Goal: Task Accomplishment & Management: Manage account settings

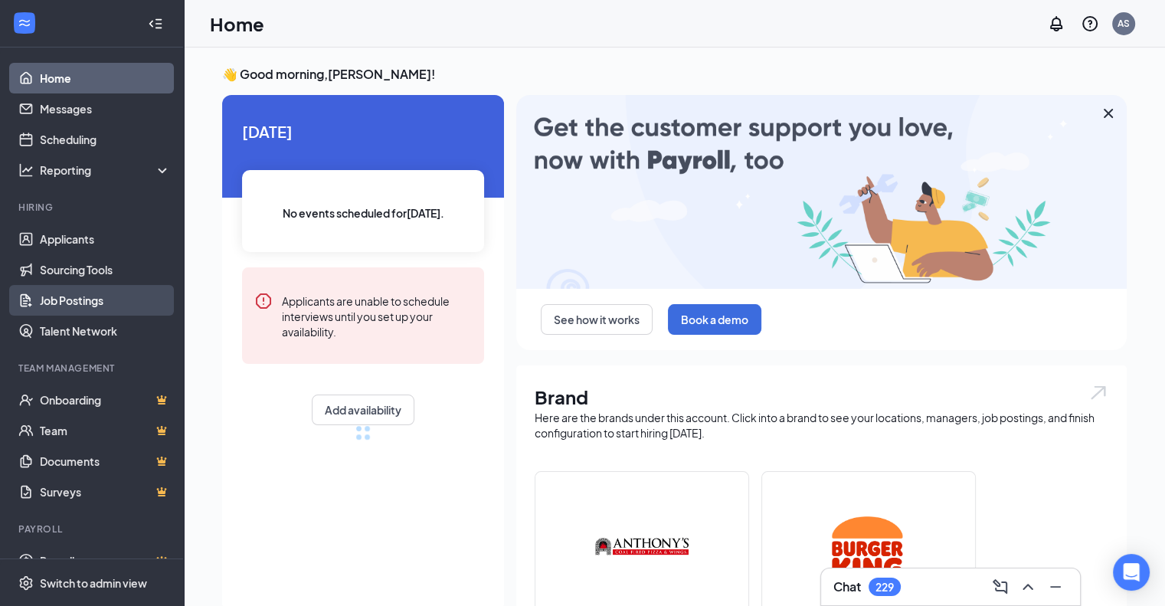
click at [64, 304] on link "Job Postings" at bounding box center [105, 300] width 131 height 31
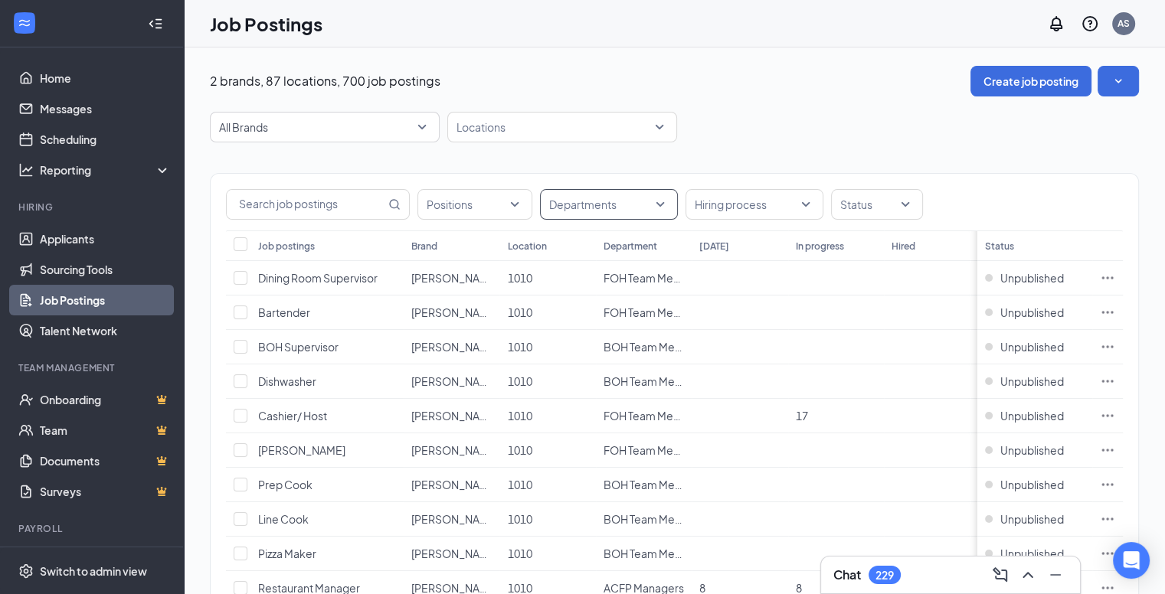
click at [625, 205] on div at bounding box center [601, 204] width 115 height 25
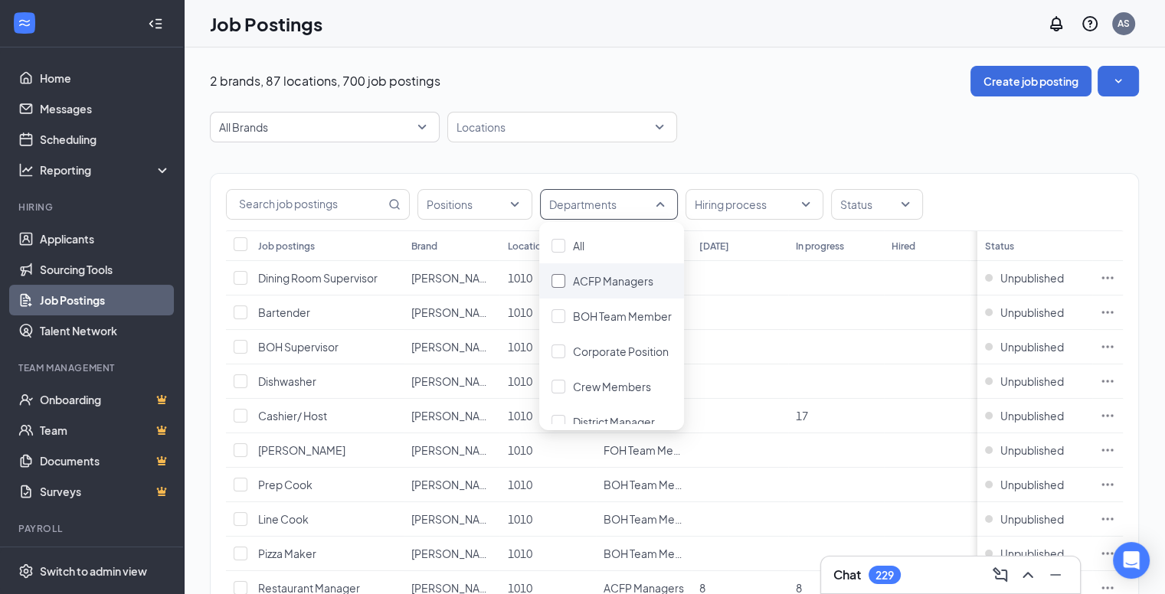
click at [588, 276] on span "ACFP Managers" at bounding box center [613, 281] width 80 height 14
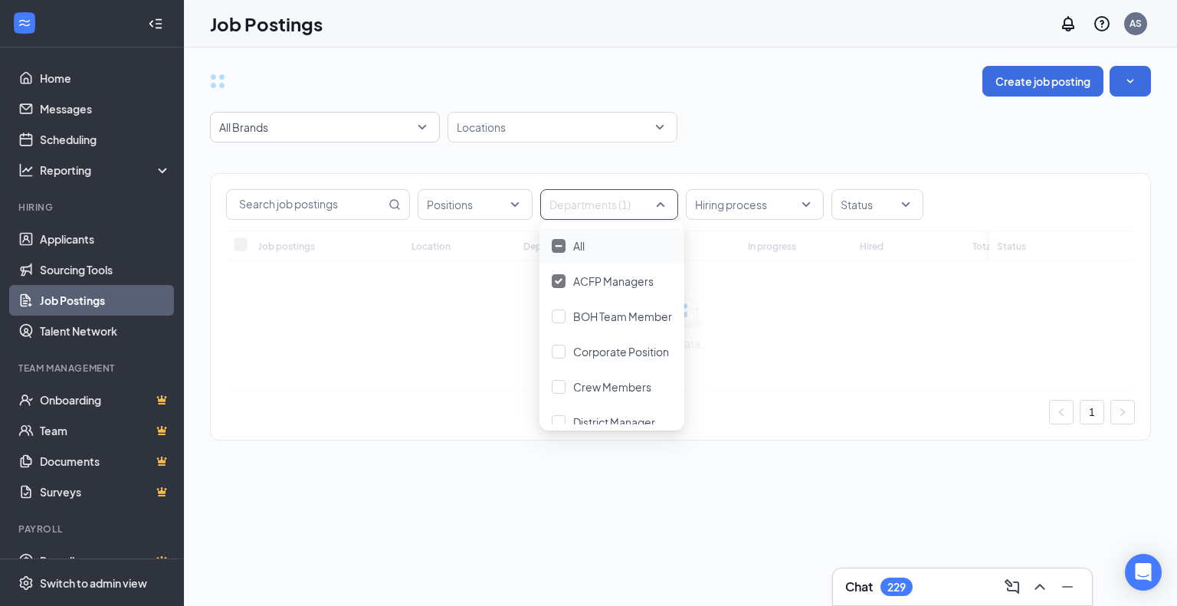
click at [728, 128] on div "All Brands Locations" at bounding box center [680, 127] width 941 height 31
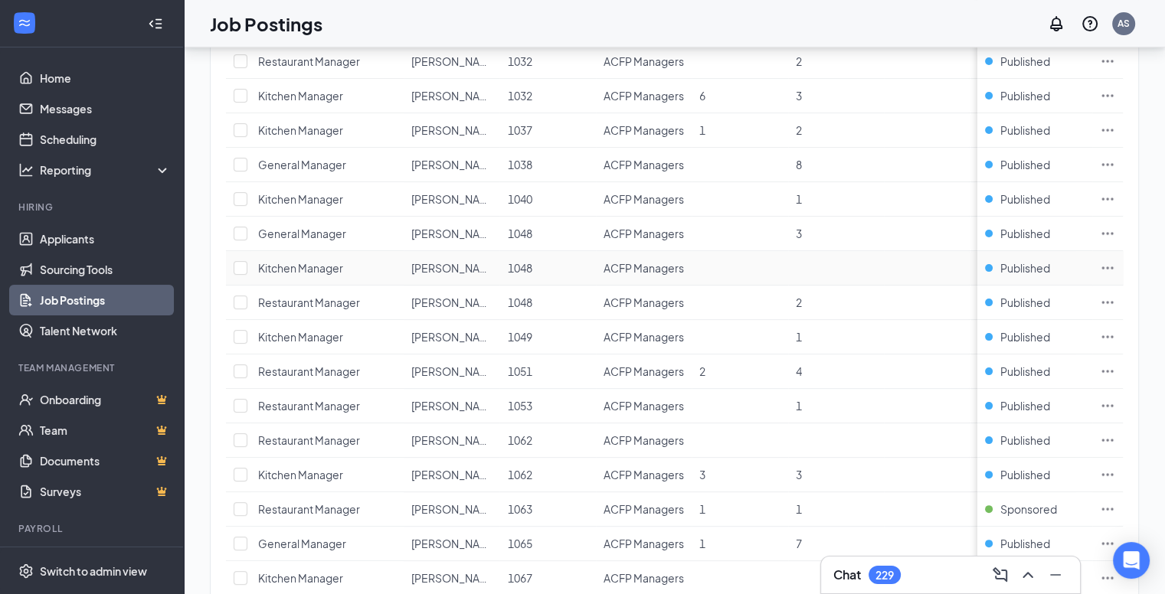
scroll to position [499, 0]
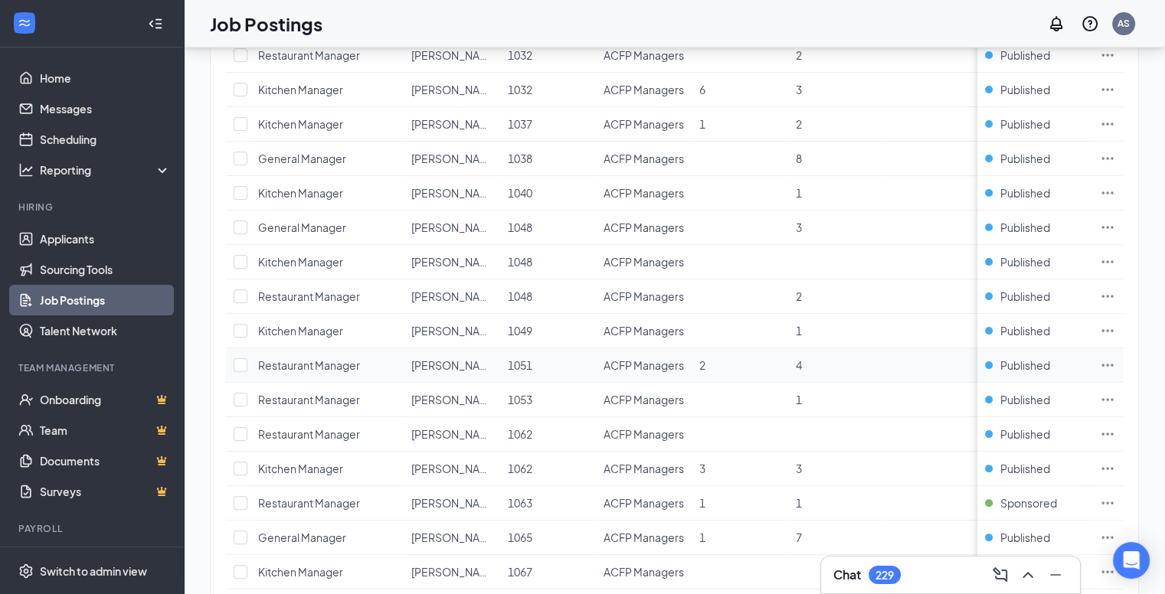
click at [1115, 363] on icon "Ellipses" at bounding box center [1107, 365] width 15 height 15
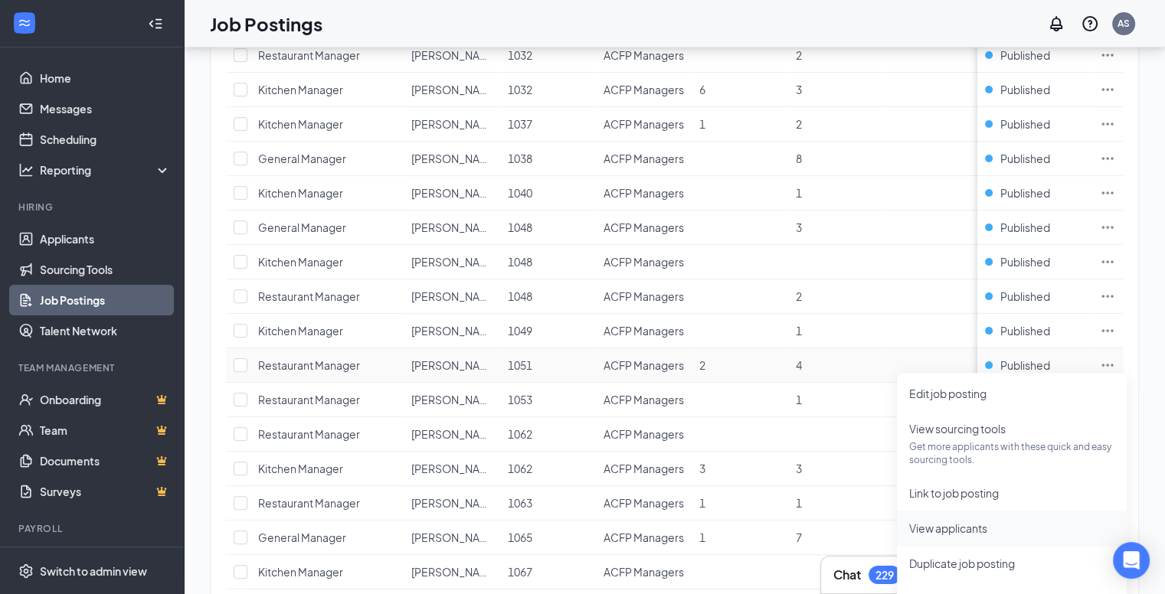
click at [937, 525] on span "View applicants" at bounding box center [948, 529] width 78 height 14
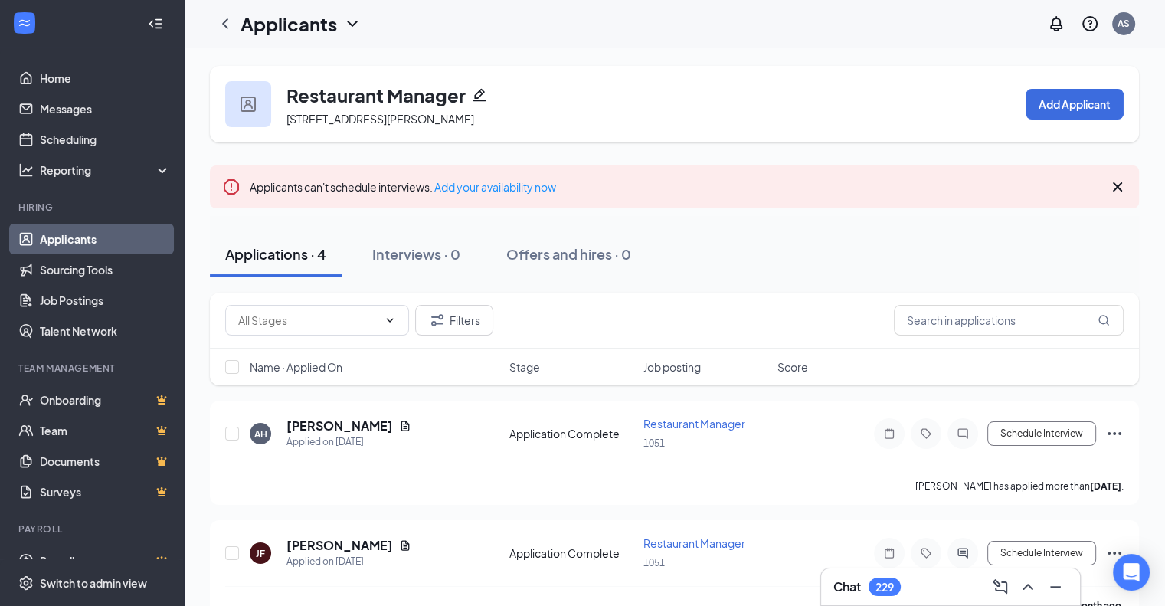
click at [61, 61] on ul "Home Messages Scheduling Reporting Hiring Applicants Sourcing Tools Job Posting…" at bounding box center [91, 314] width 183 height 535
click at [63, 72] on link "Home" at bounding box center [105, 78] width 131 height 31
